Goal: Find specific page/section: Find specific page/section

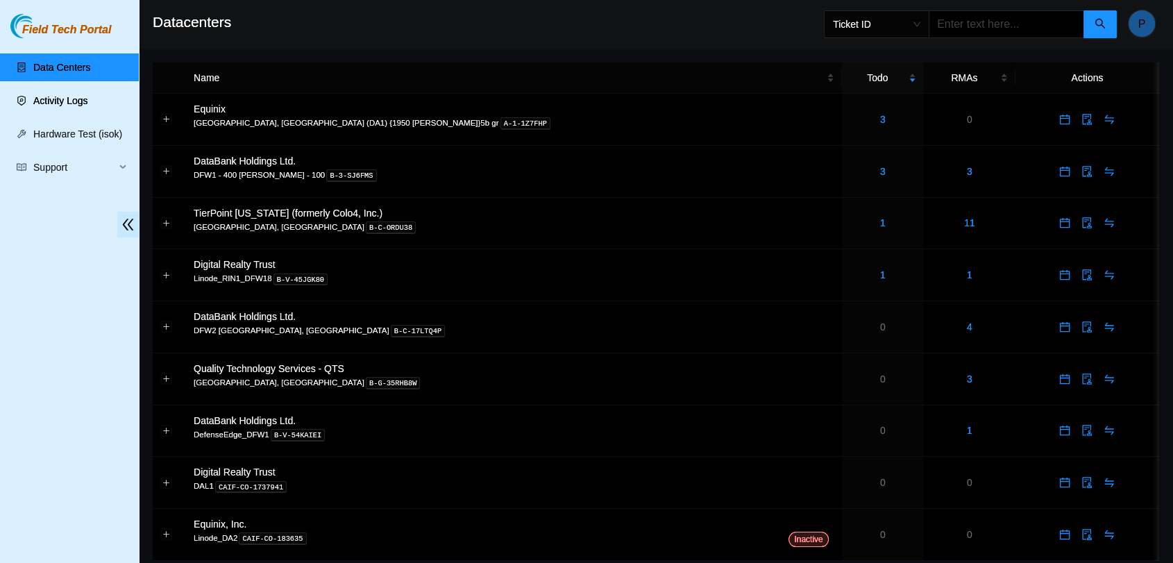
click at [72, 106] on link "Activity Logs" at bounding box center [60, 100] width 55 height 11
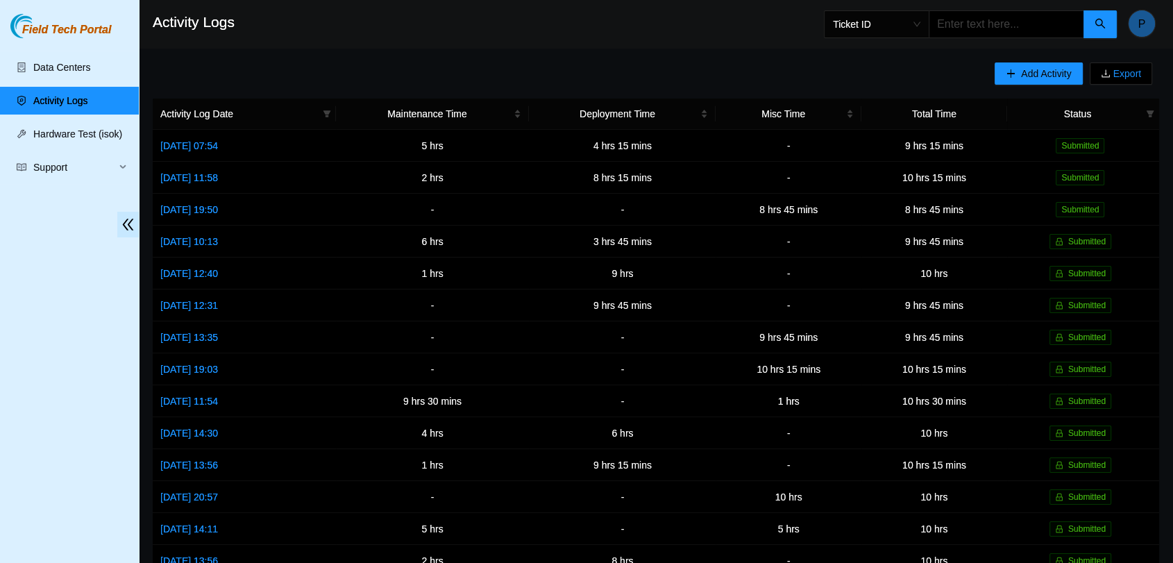
drag, startPoint x: 830, startPoint y: 68, endPoint x: 916, endPoint y: 41, distance: 90.2
click at [829, 68] on div "Add Activity Export Activity Log Date Maintenance Time Deployment Time Misc Tim…" at bounding box center [656, 437] width 1006 height 750
click at [90, 64] on link "Data Centers" at bounding box center [61, 67] width 57 height 11
